Goal: Transaction & Acquisition: Purchase product/service

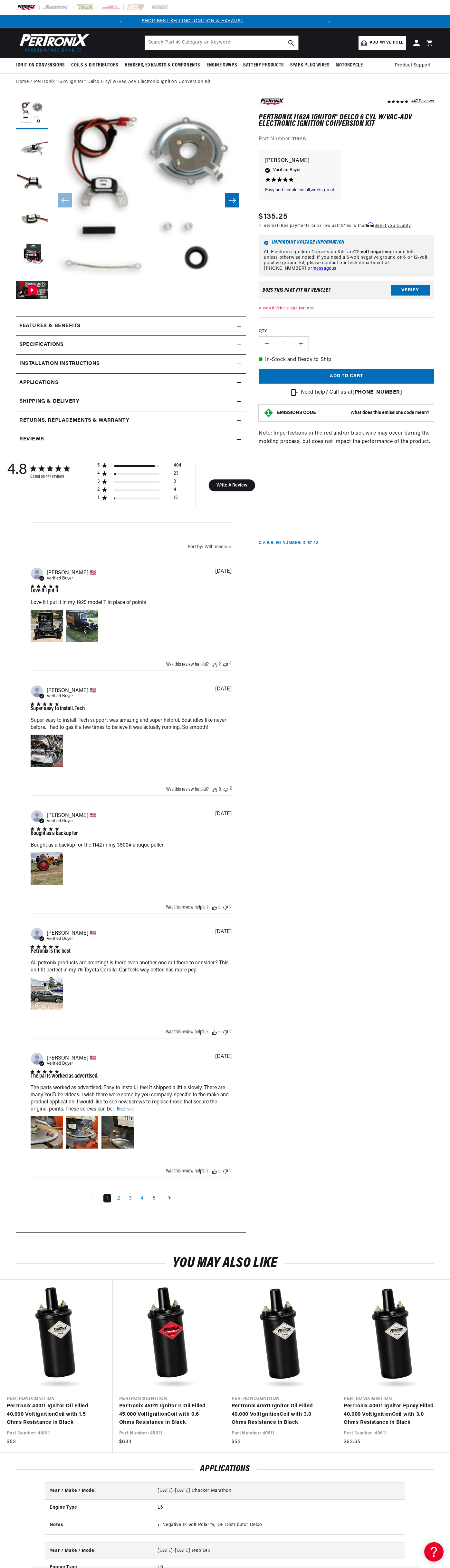
scroll to position [0, 120]
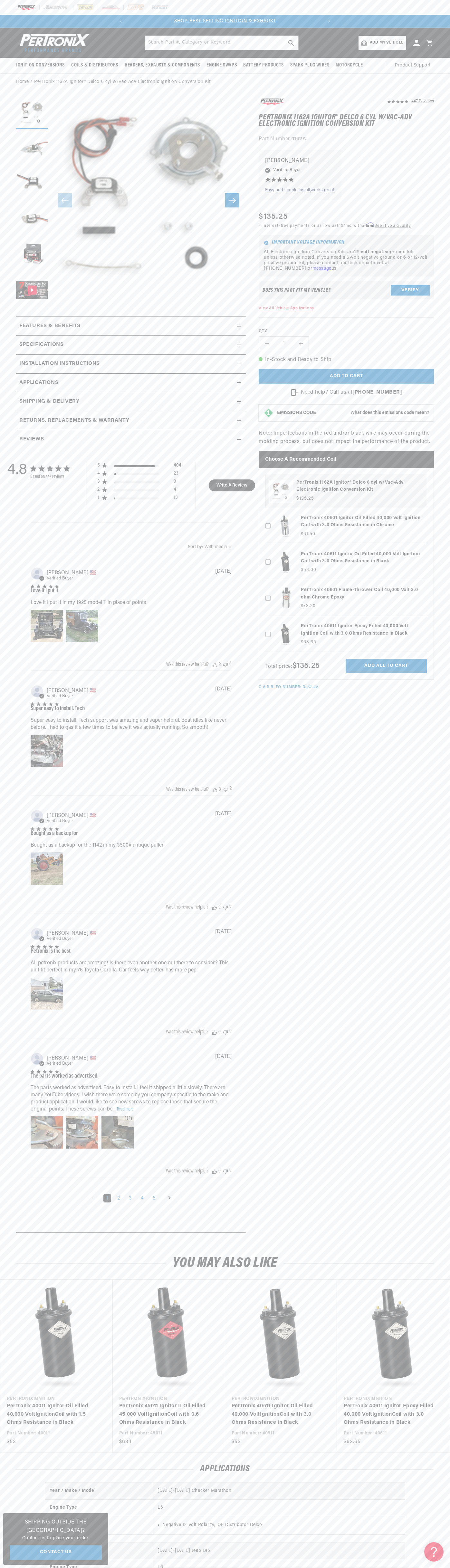
click at [7, 13] on div at bounding box center [225, 7] width 450 height 15
click at [199, 1567] on html "Skip to content Your cart Your cart is empty Get the right parts the first time…" at bounding box center [225, 784] width 450 height 1568
click at [12, 360] on section "447 Reviews" at bounding box center [225, 667] width 450 height 1152
